Goal: Task Accomplishment & Management: Use online tool/utility

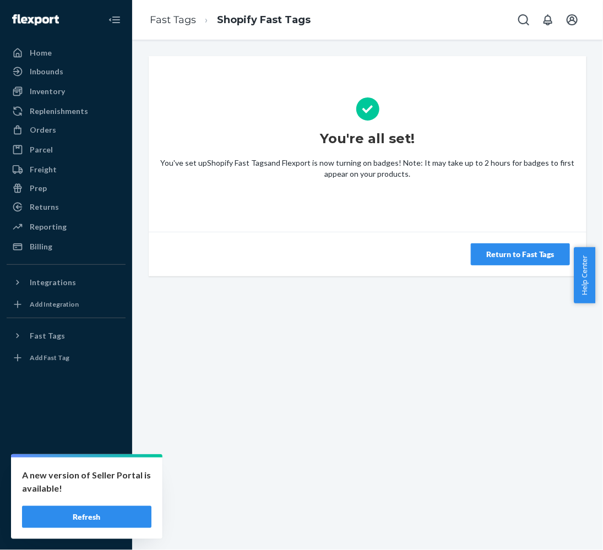
click at [487, 240] on div "Return to Fast Tags" at bounding box center [368, 254] width 438 height 45
click at [493, 247] on button "Return to Fast Tags" at bounding box center [520, 255] width 99 height 22
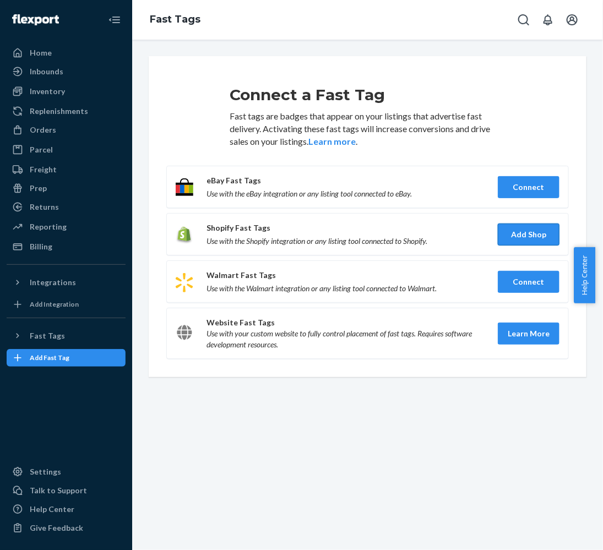
click at [538, 233] on button "Add Shop" at bounding box center [529, 235] width 62 height 22
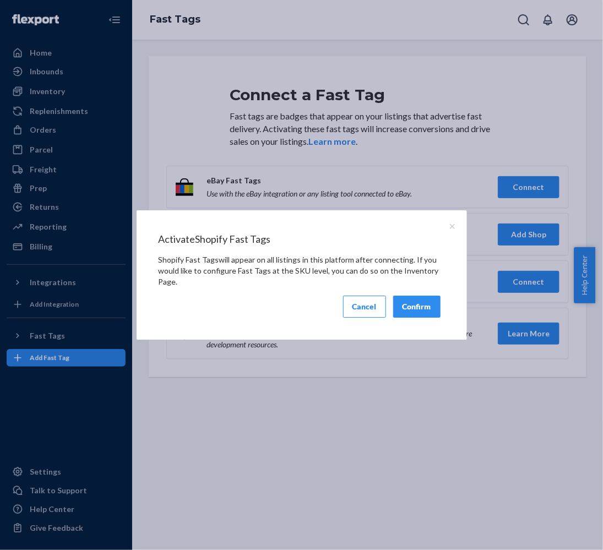
click at [428, 314] on button "Confirm" at bounding box center [416, 307] width 47 height 22
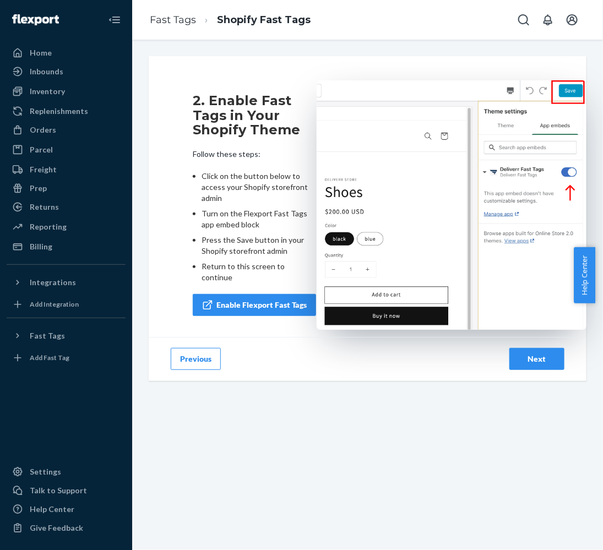
click at [539, 364] on div "Next" at bounding box center [537, 359] width 36 height 11
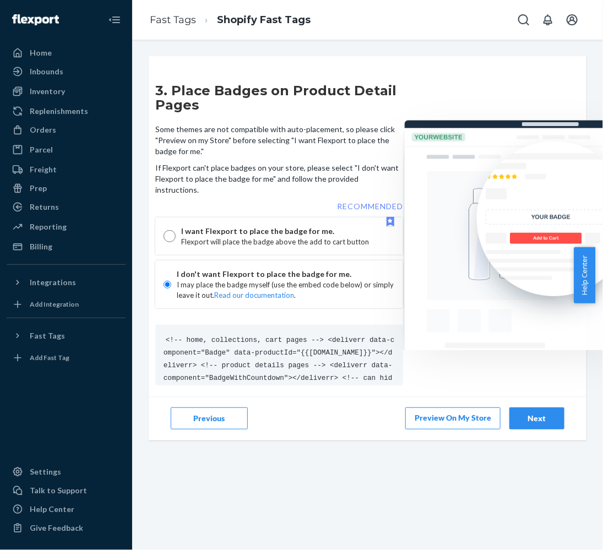
drag, startPoint x: 508, startPoint y: 415, endPoint x: 484, endPoint y: 436, distance: 31.7
click at [476, 456] on div "3. Place Badges on Product Detail Pages Some themes are not compatible with aut…" at bounding box center [367, 295] width 471 height 511
click at [522, 418] on button "Next" at bounding box center [537, 419] width 55 height 22
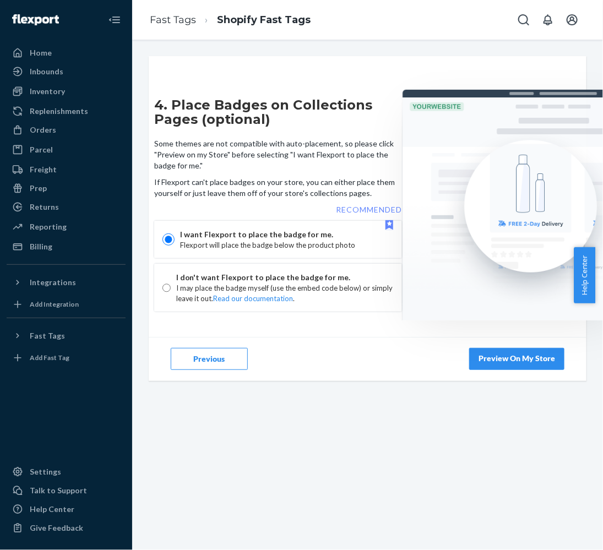
click at [501, 368] on link "Preview On My Store" at bounding box center [516, 359] width 95 height 22
click at [541, 362] on div "Next" at bounding box center [537, 359] width 36 height 11
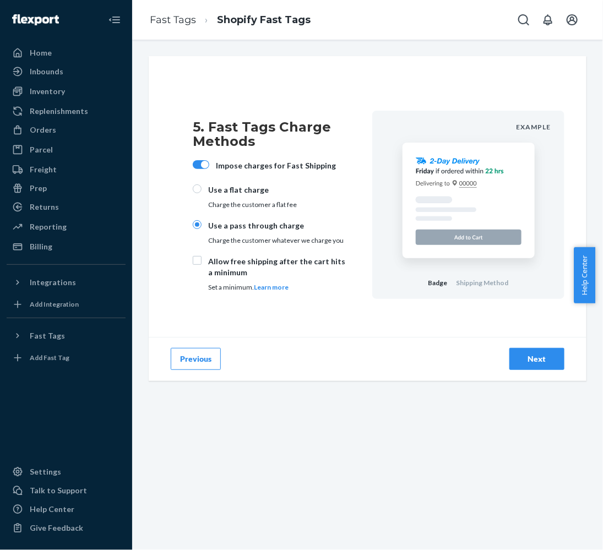
click at [547, 350] on button "Next" at bounding box center [537, 359] width 55 height 22
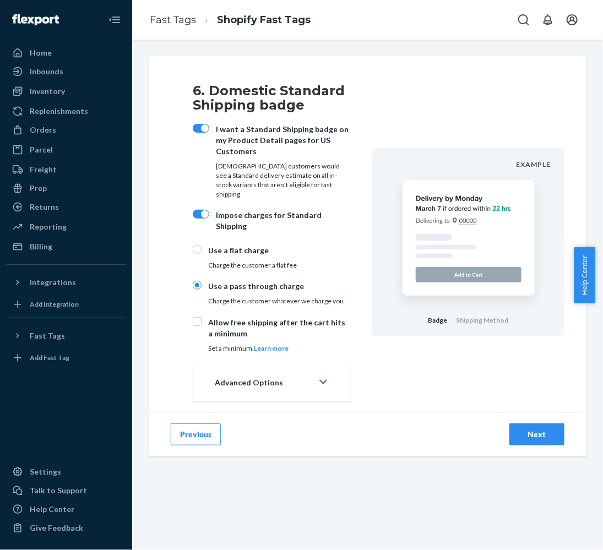
click at [206, 424] on button "Previous" at bounding box center [196, 435] width 50 height 22
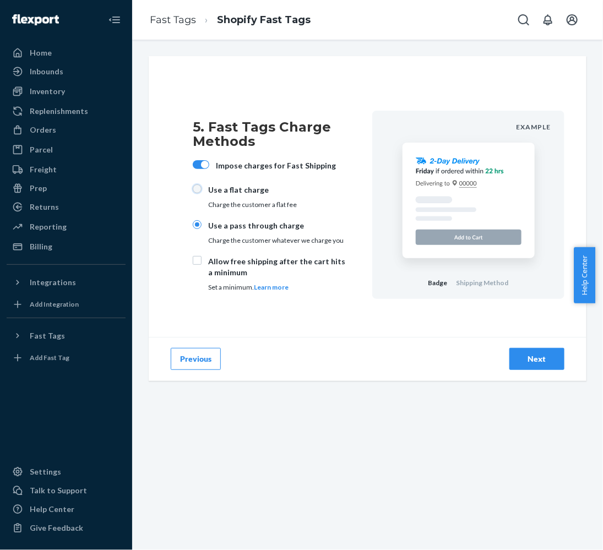
click at [200, 188] on input "Use a flat charge Charge the customer a flat fee" at bounding box center [197, 189] width 9 height 9
radio input "true"
radio input "false"
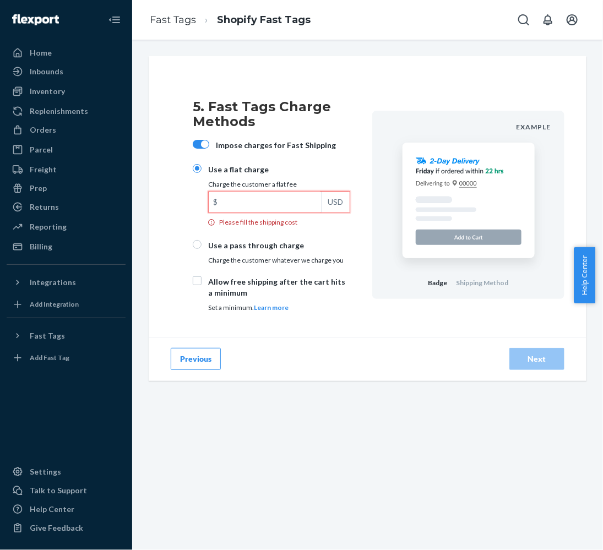
drag, startPoint x: 260, startPoint y: 205, endPoint x: 267, endPoint y: 206, distance: 7.7
click at [265, 204] on input "$ USD Please fill the shipping cost" at bounding box center [265, 202] width 112 height 21
click at [204, 282] on div "Allow free shipping after the cart hits a minimum Set a minimum. Learn more" at bounding box center [272, 294] width 158 height 34
click at [202, 282] on input "Allow free shipping after the cart hits a minimum Set a minimum. Learn more" at bounding box center [197, 281] width 9 height 9
checkbox input "true"
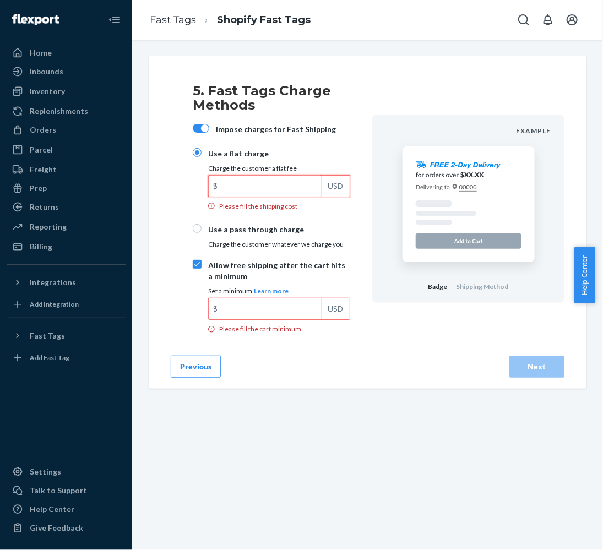
click at [290, 191] on input "$ USD Please fill the shipping cost" at bounding box center [265, 186] width 112 height 21
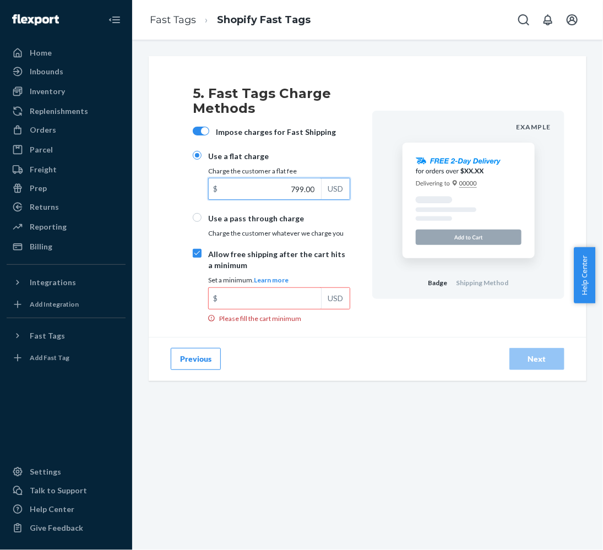
drag, startPoint x: 306, startPoint y: 192, endPoint x: 314, endPoint y: 181, distance: 13.3
click at [310, 195] on input "799.00" at bounding box center [265, 189] width 112 height 21
click at [314, 181] on input "799.00" at bounding box center [265, 189] width 112 height 21
type input "7.99"
click at [268, 294] on input "$ USD Please fill the cart minimum" at bounding box center [265, 298] width 112 height 21
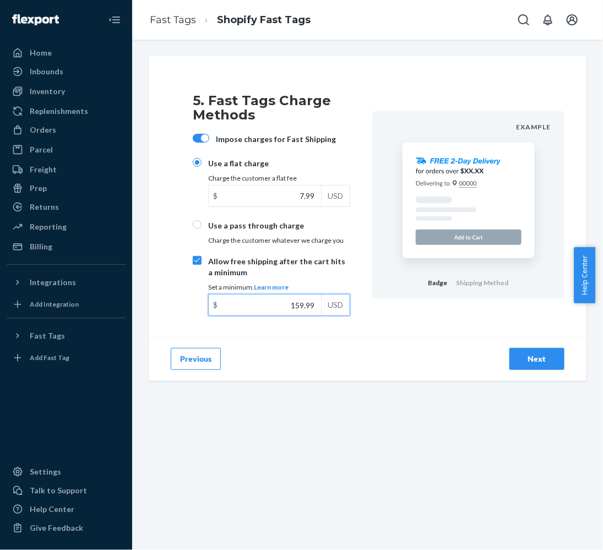
type input "159.99"
click at [548, 361] on button "Next" at bounding box center [537, 359] width 55 height 22
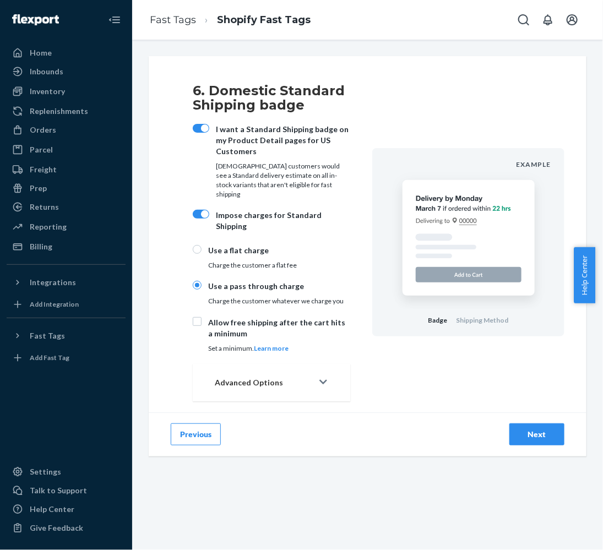
click at [211, 126] on div "I want a Standard Shipping badge on my Product Detail pages for US Customers US…" at bounding box center [272, 160] width 158 height 73
click at [193, 132] on input "I want a Standard Shipping badge on my Product Detail pages for US Customers US…" at bounding box center [192, 132] width 1 height 1
checkbox input "false"
radio input "false"
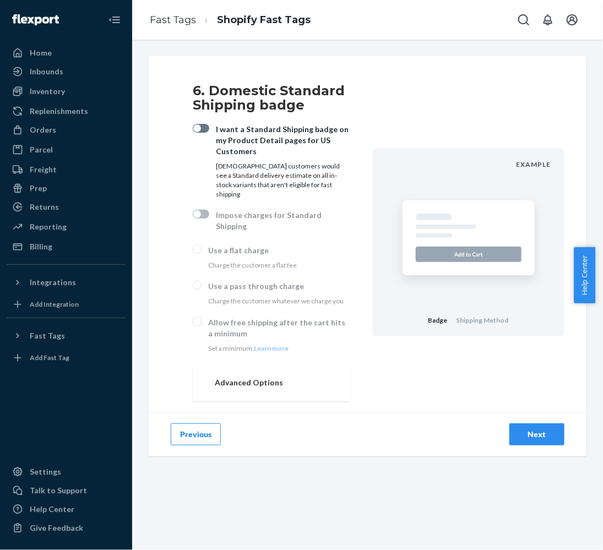
click at [197, 132] on div at bounding box center [201, 128] width 17 height 9
checkbox input "true"
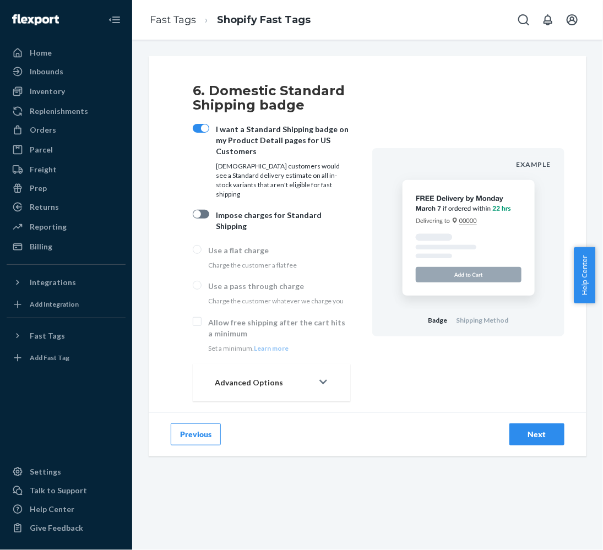
click at [528, 429] on div "Next" at bounding box center [537, 434] width 36 height 11
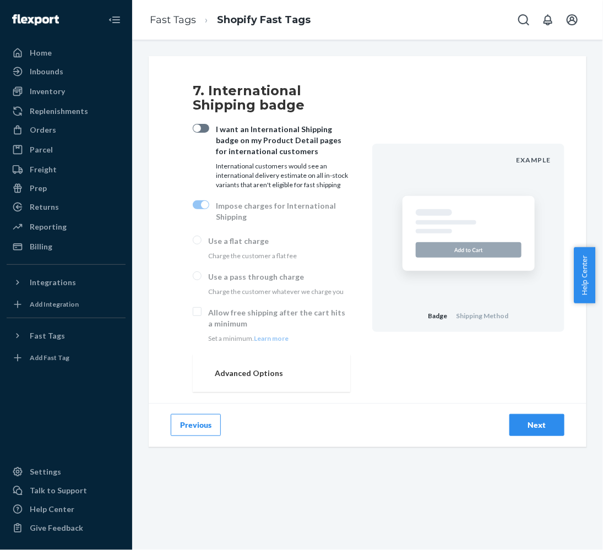
click at [535, 423] on div "Next" at bounding box center [537, 425] width 36 height 11
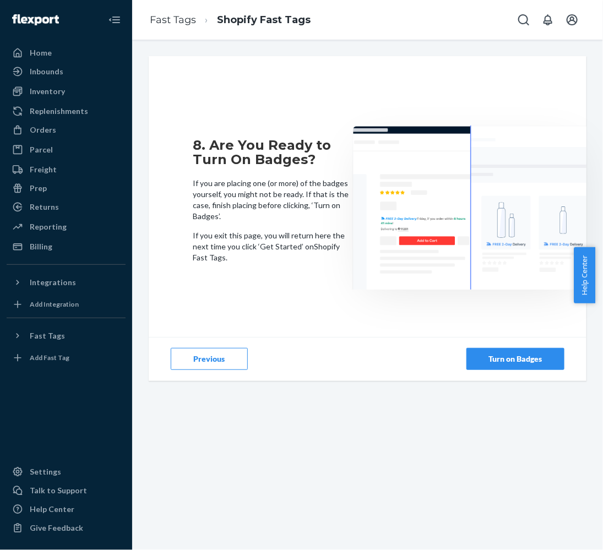
click at [476, 357] on div "Turn on Badges" at bounding box center [515, 359] width 79 height 11
click at [485, 369] on button "Turn on Badges" at bounding box center [516, 359] width 98 height 22
